Goal: Check status: Check status

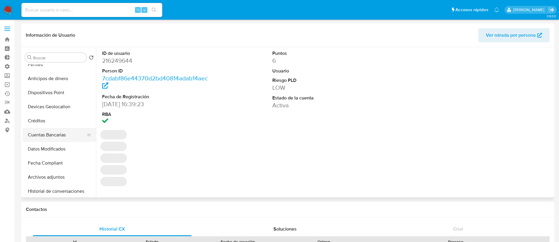
select select "10"
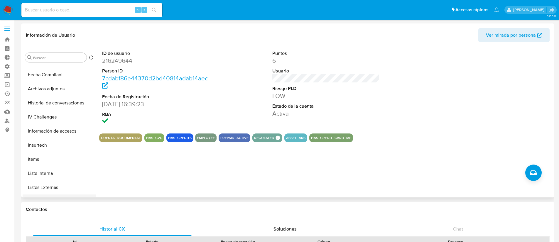
scroll to position [252, 0]
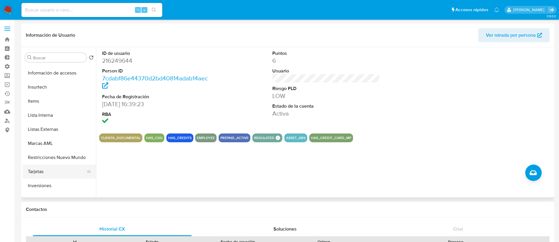
click at [55, 169] on button "Tarjetas" at bounding box center [57, 172] width 69 height 14
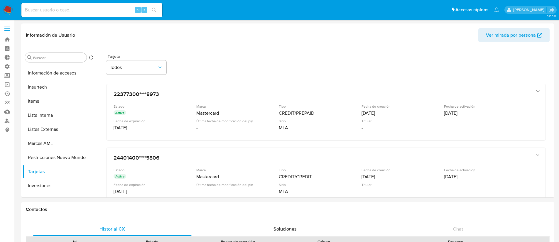
scroll to position [11, 0]
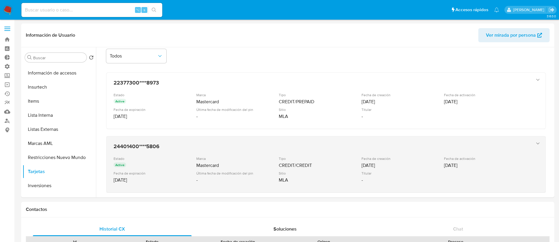
click at [537, 144] on icon "button" at bounding box center [538, 144] width 6 height 6
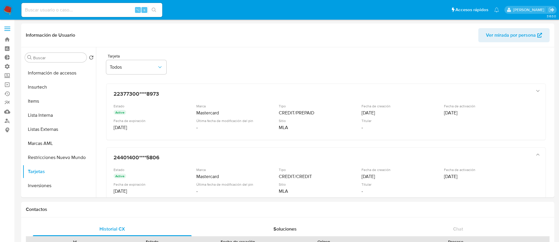
scroll to position [0, 0]
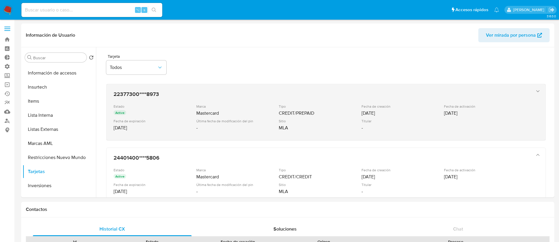
click at [537, 92] on icon "button" at bounding box center [538, 91] width 6 height 6
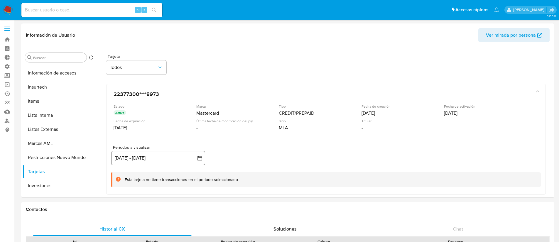
click at [193, 158] on button "[DATE] - [DATE]" at bounding box center [158, 158] width 94 height 14
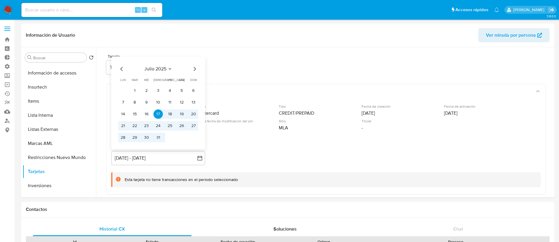
click at [194, 69] on icon "Mes siguiente" at bounding box center [194, 68] width 7 height 7
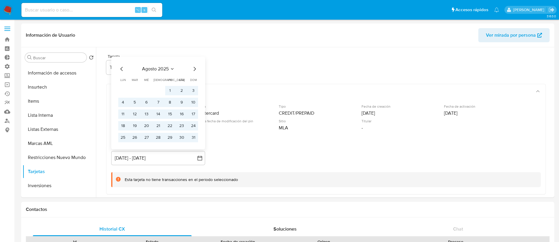
click at [194, 69] on icon "Mes siguiente" at bounding box center [194, 68] width 7 height 7
click at [264, 157] on div "Periodos a visualizar inputDatePicker [DATE] - [DATE] septiembre 2025 [DATE] lu…" at bounding box center [326, 166] width 430 height 42
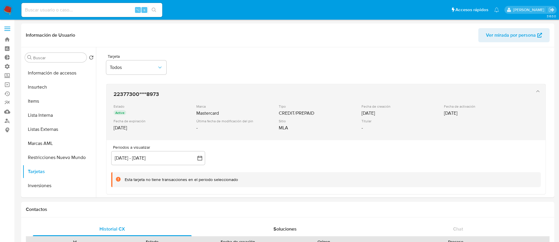
click at [261, 107] on div "Marca" at bounding box center [237, 106] width 82 height 4
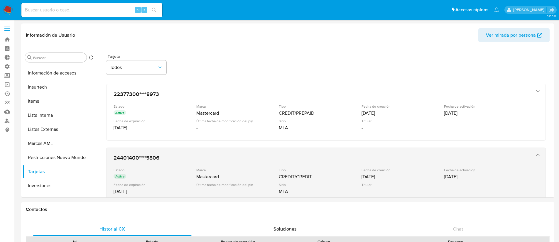
click at [269, 158] on h3 "24401400****5806" at bounding box center [320, 158] width 413 height 6
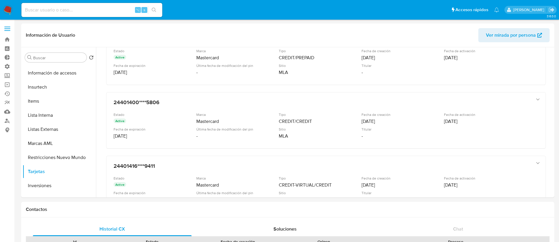
scroll to position [56, 0]
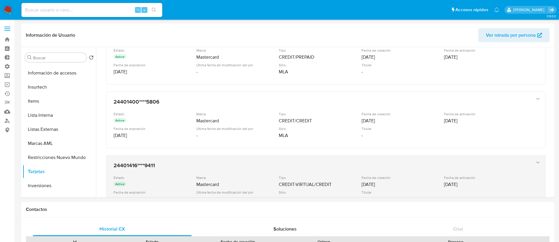
click at [282, 174] on div "24401416****9411 Estado Active Marca Mastercard Tipo CREDIT-VIRTUAL/CREDIT Fech…" at bounding box center [320, 184] width 418 height 48
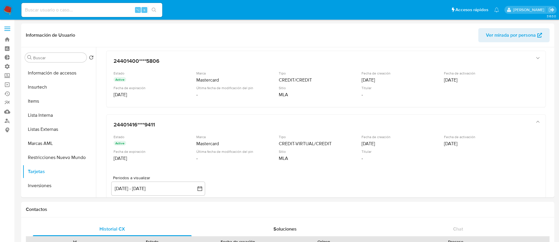
scroll to position [161, 0]
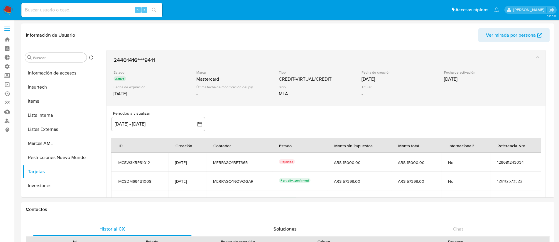
click at [269, 75] on div "Marca Mastercard" at bounding box center [237, 76] width 83 height 12
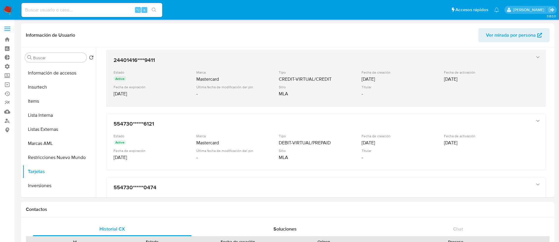
click at [269, 75] on div "Marca Mastercard" at bounding box center [237, 76] width 83 height 12
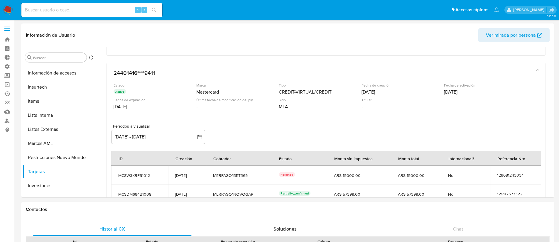
scroll to position [108, 0]
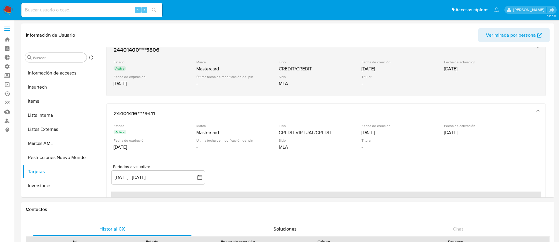
click at [321, 74] on div "Estado Active Marca Mastercard Tipo CREDIT/CREDIT Fecha de creación [DATE] Fech…" at bounding box center [320, 74] width 413 height 29
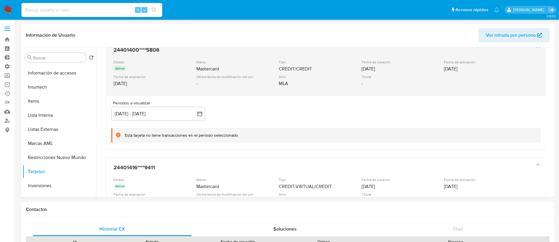
click at [321, 74] on div "Estado Active Marca Mastercard Tipo CREDIT/CREDIT Fecha de creación [DATE] Fech…" at bounding box center [320, 74] width 413 height 29
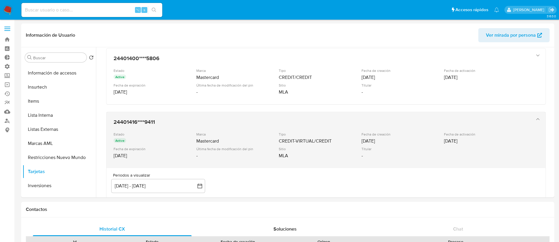
scroll to position [11, 0]
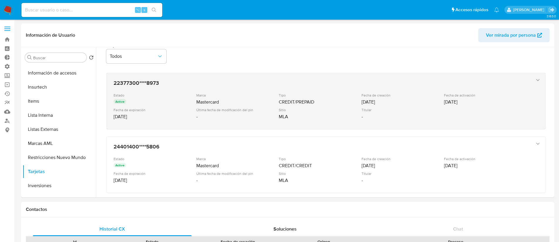
click at [301, 100] on div "CREDIT/PREPAID" at bounding box center [320, 102] width 82 height 6
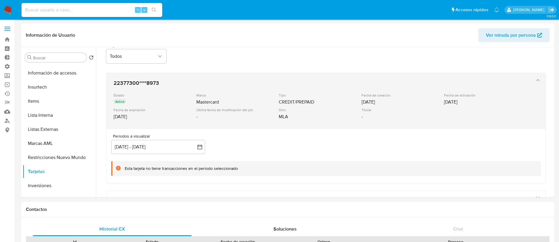
click at [301, 100] on div "CREDIT/PREPAID" at bounding box center [320, 102] width 82 height 6
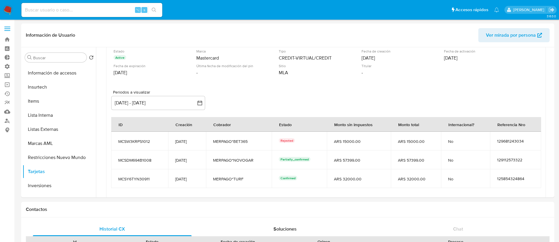
scroll to position [176, 0]
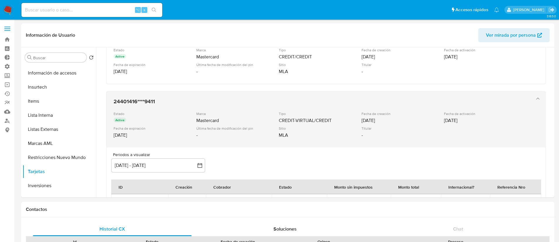
click at [328, 116] on div "Tipo CREDIT-VIRTUAL/CREDIT" at bounding box center [320, 118] width 83 height 12
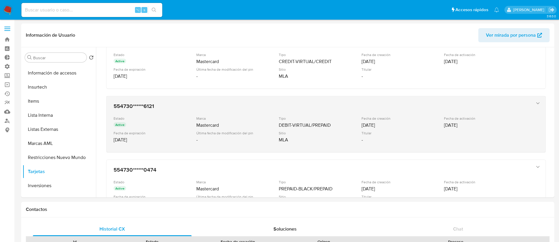
scroll to position [181, 0]
click at [323, 140] on div "MLA" at bounding box center [320, 139] width 82 height 6
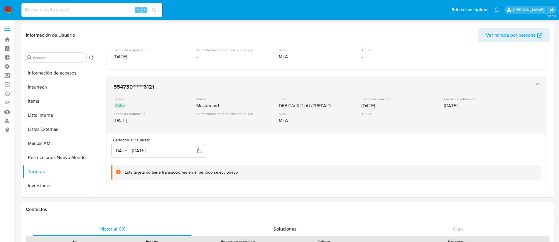
scroll to position [216, 0]
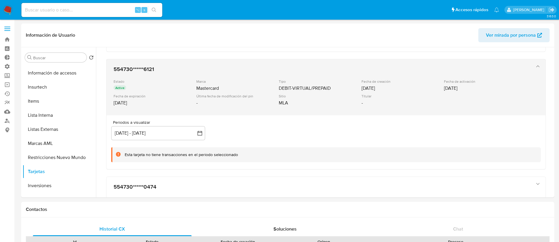
click at [323, 97] on div "Sitio" at bounding box center [320, 96] width 82 height 4
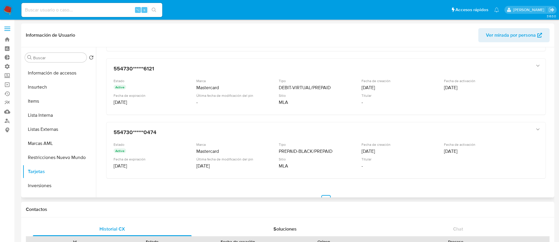
scroll to position [234, 0]
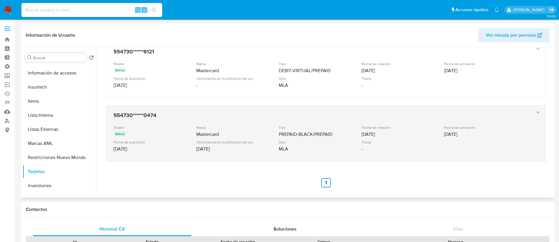
click at [247, 139] on div "Estado Active Marca Mastercard Tipo PREPAID-BLACK/PREPAID Fecha de creación [DA…" at bounding box center [320, 139] width 413 height 29
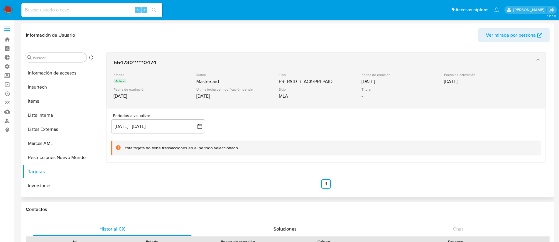
click at [256, 84] on div "Mastercard" at bounding box center [237, 82] width 82 height 6
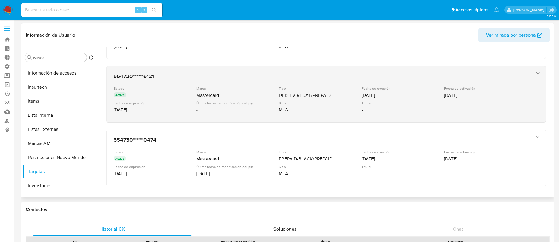
scroll to position [182, 0]
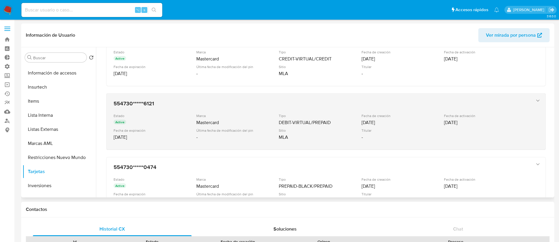
click at [261, 116] on div "Marca" at bounding box center [237, 116] width 82 height 4
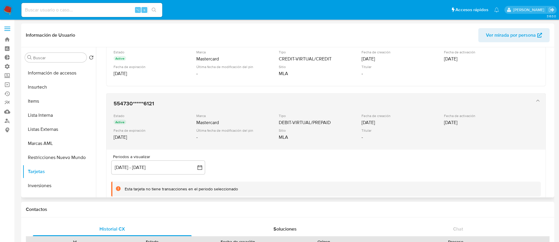
click at [258, 120] on div "Mastercard" at bounding box center [237, 123] width 82 height 6
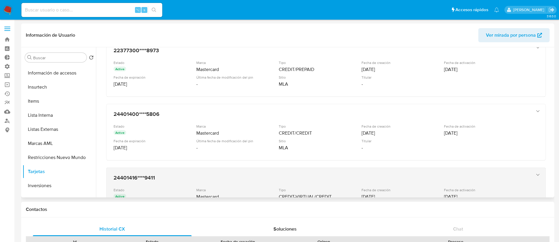
scroll to position [16, 0]
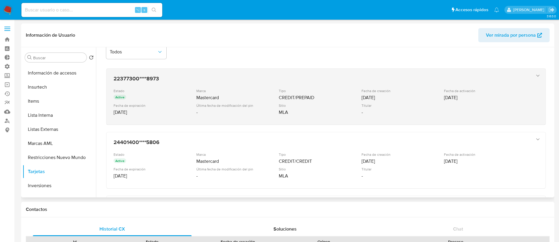
click at [264, 101] on div "Estado Active Marca Mastercard Tipo CREDIT/PREPAID Fecha de creación [DATE] Fec…" at bounding box center [320, 103] width 413 height 29
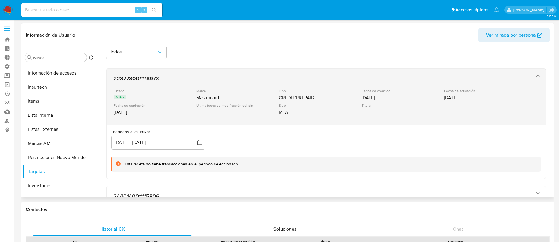
click at [264, 101] on div "Estado Active Marca Mastercard Tipo CREDIT/PREPAID Fecha de creación [DATE] Fec…" at bounding box center [320, 103] width 413 height 29
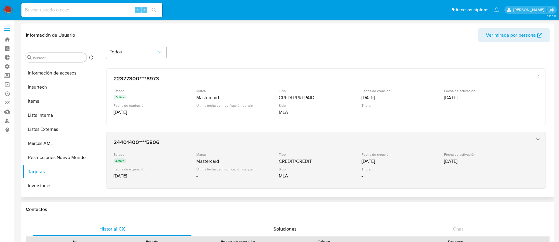
click at [256, 144] on h3 "24401400****5806" at bounding box center [320, 142] width 413 height 6
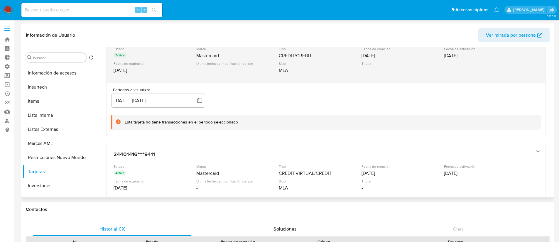
scroll to position [77, 0]
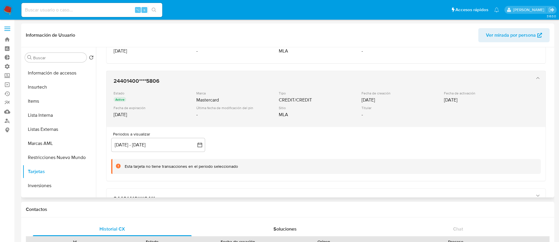
click at [252, 100] on div "Mastercard" at bounding box center [237, 100] width 82 height 6
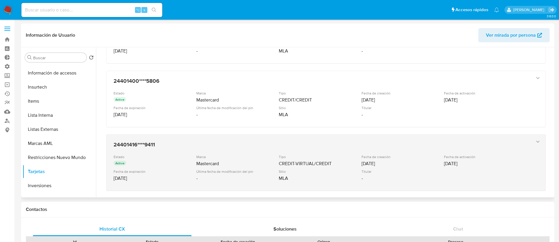
click at [250, 158] on div "Marca" at bounding box center [237, 157] width 82 height 4
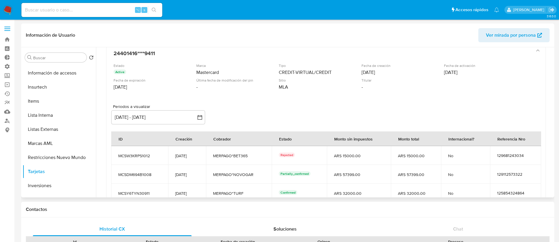
scroll to position [205, 0]
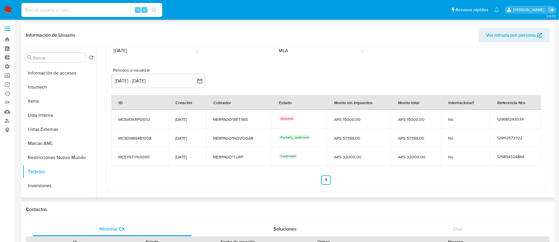
drag, startPoint x: 283, startPoint y: 137, endPoint x: 314, endPoint y: 138, distance: 30.5
click at [314, 138] on div "Partially_confirmed" at bounding box center [299, 138] width 41 height 6
click at [313, 138] on div "Partially_confirmed" at bounding box center [299, 138] width 41 height 6
drag, startPoint x: 311, startPoint y: 138, endPoint x: 265, endPoint y: 137, distance: 46.4
click at [265, 137] on tr "MCSDM694B1008 [DATE] MERPAGO*NOVOGAR Partially_confirmed ARS 57399.00 ARS 57399…" at bounding box center [326, 138] width 430 height 19
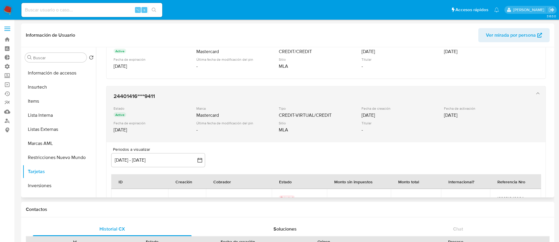
scroll to position [124, 0]
click at [212, 102] on div "24401416****9411 Estado Active Marca Mastercard Tipo CREDIT-VIRTUAL/CREDIT Fech…" at bounding box center [320, 116] width 418 height 48
